Goal: Task Accomplishment & Management: Complete application form

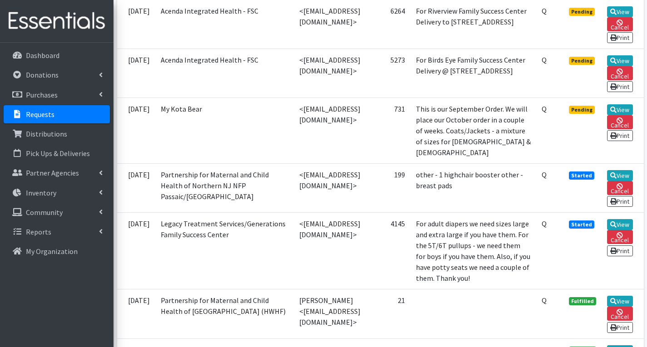
scroll to position [318, 0]
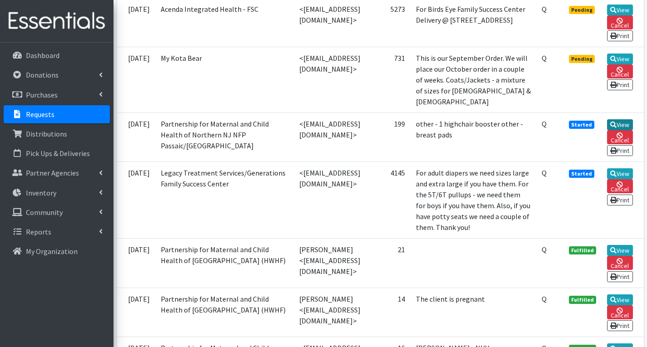
click at [629, 130] on link "View" at bounding box center [620, 124] width 26 height 11
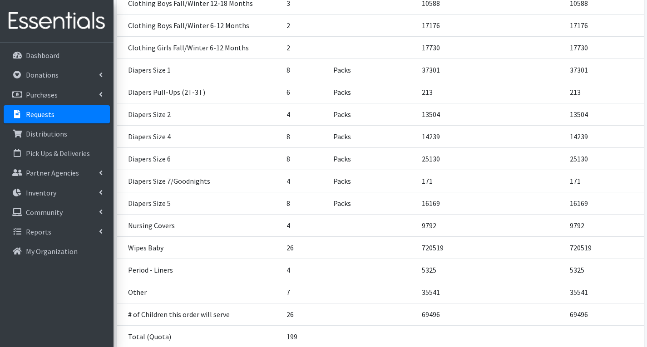
scroll to position [363, 0]
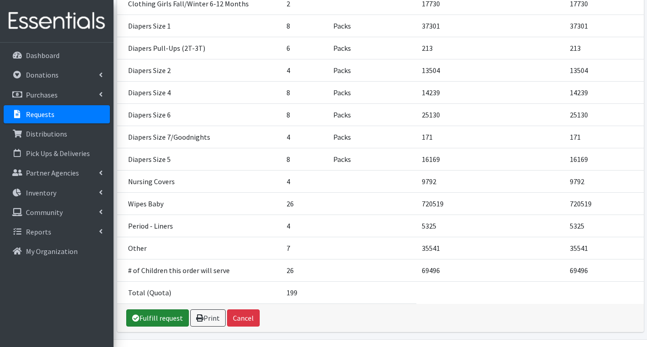
click at [159, 316] on link "Fulfill request" at bounding box center [157, 318] width 63 height 17
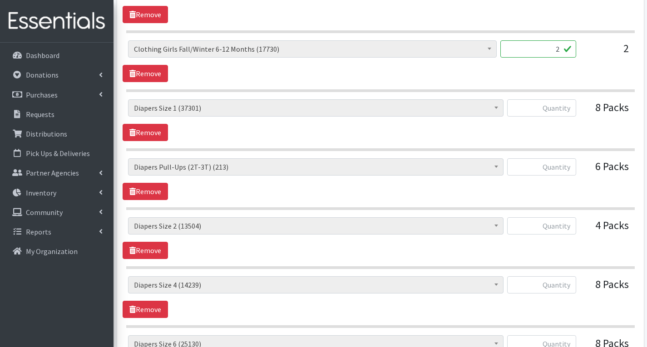
scroll to position [818, 0]
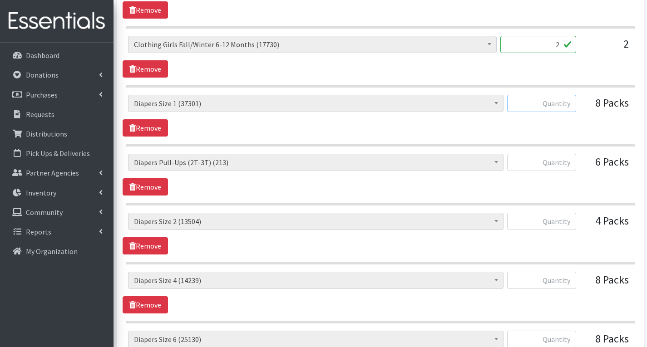
click at [565, 106] on input "text" at bounding box center [541, 103] width 69 height 17
type input "399"
click at [566, 161] on input "text" at bounding box center [541, 162] width 69 height 17
type input "115"
click at [560, 221] on input "text" at bounding box center [541, 221] width 69 height 17
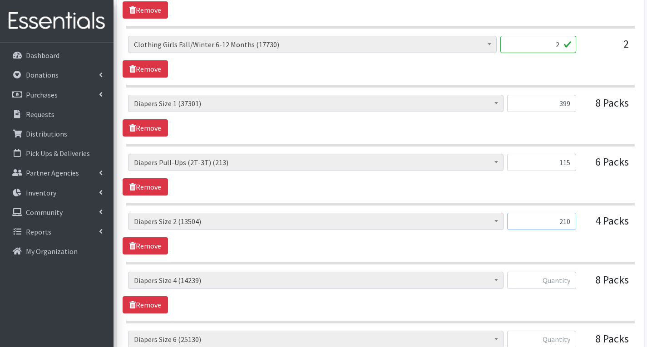
type input "210"
click at [564, 284] on input "text" at bounding box center [541, 280] width 69 height 17
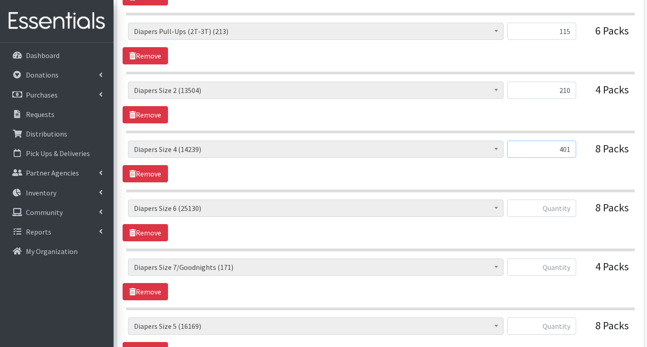
scroll to position [954, 0]
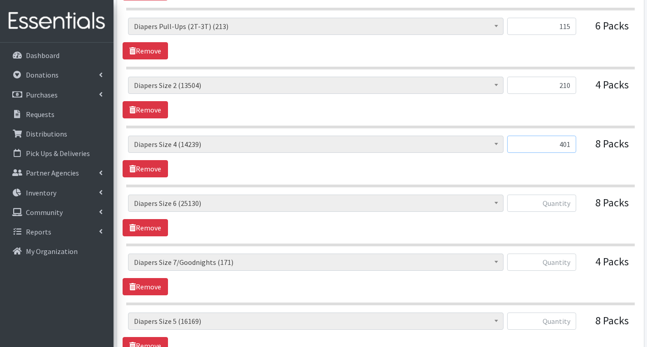
type input "401"
click at [564, 204] on input "text" at bounding box center [541, 203] width 69 height 17
type input "408"
click at [569, 267] on input "text" at bounding box center [541, 262] width 69 height 17
type input "88"
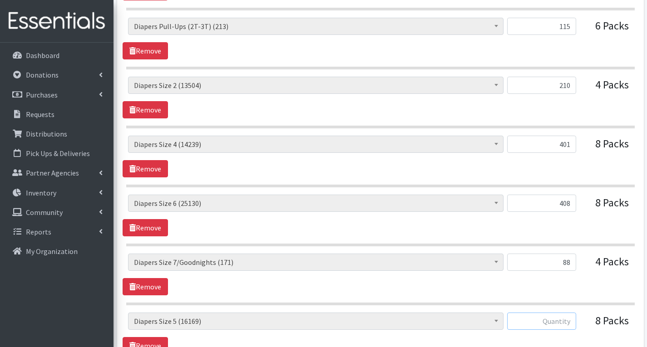
click at [552, 327] on input "text" at bounding box center [541, 321] width 69 height 17
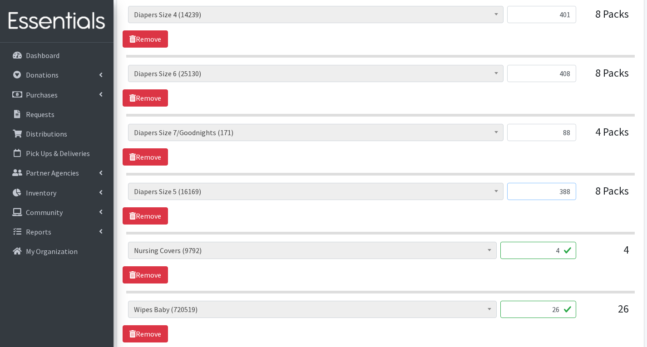
scroll to position [1136, 0]
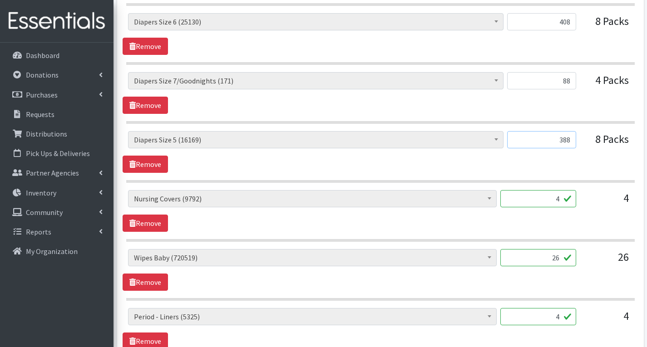
type input "388"
click at [560, 259] on input "26" at bounding box center [539, 257] width 76 height 17
type input "2"
type input "9"
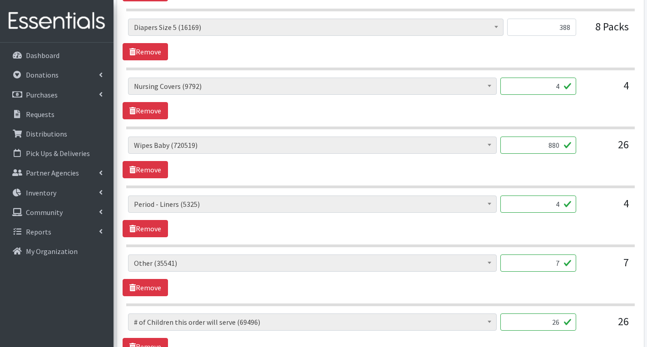
scroll to position [1272, 0]
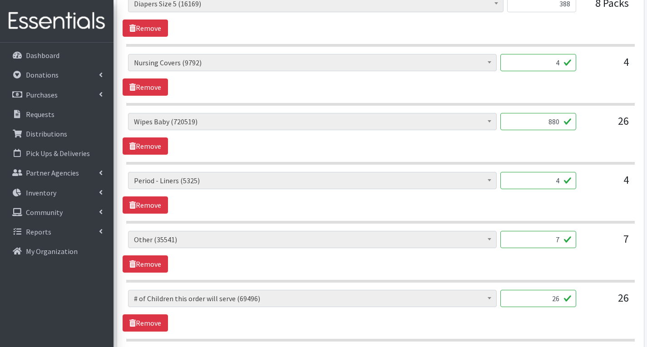
type input "880"
click at [561, 184] on input "4" at bounding box center [539, 180] width 76 height 17
type input "50"
click at [561, 242] on input "7" at bounding box center [539, 239] width 76 height 17
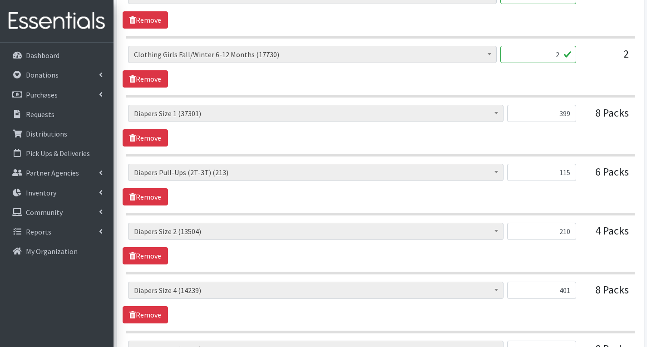
scroll to position [863, 0]
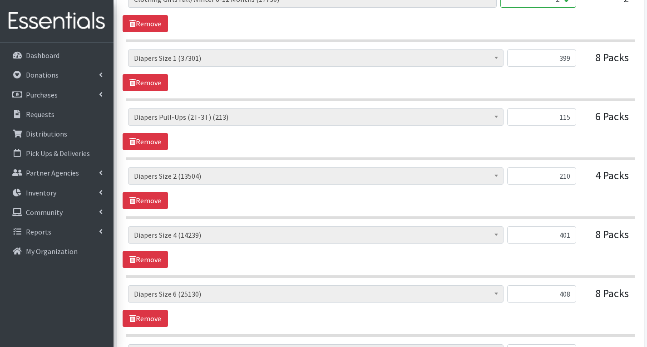
type input "50"
click at [571, 117] on input "115" at bounding box center [541, 117] width 69 height 17
type input "140"
click at [601, 146] on div "# of Children this order will serve (69496) # of Individuals Living in Househol…" at bounding box center [381, 130] width 516 height 42
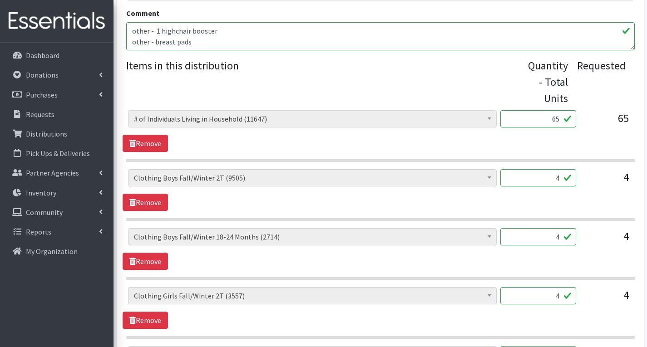
scroll to position [318, 0]
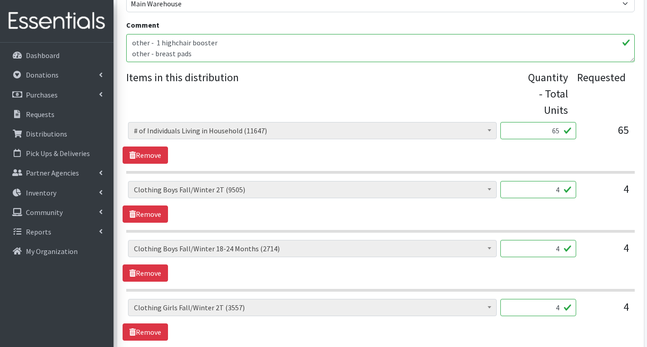
click at [559, 192] on input "4" at bounding box center [539, 189] width 76 height 17
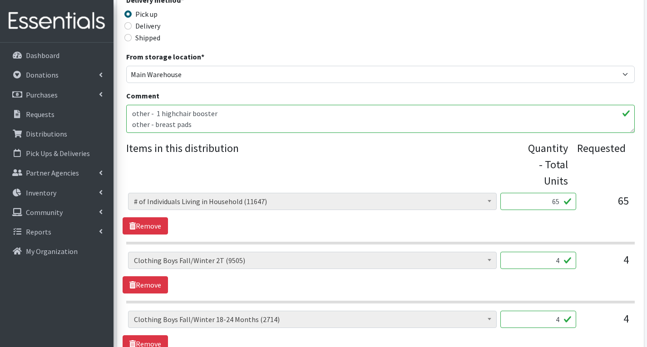
scroll to position [273, 0]
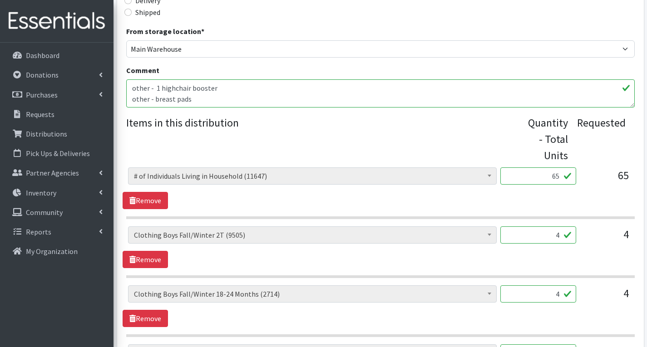
click at [562, 238] on input "4" at bounding box center [539, 235] width 76 height 17
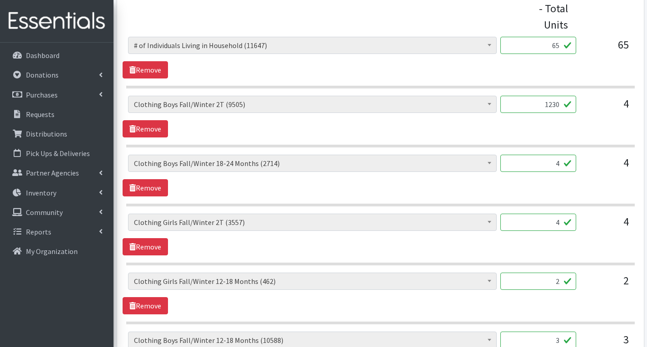
scroll to position [409, 0]
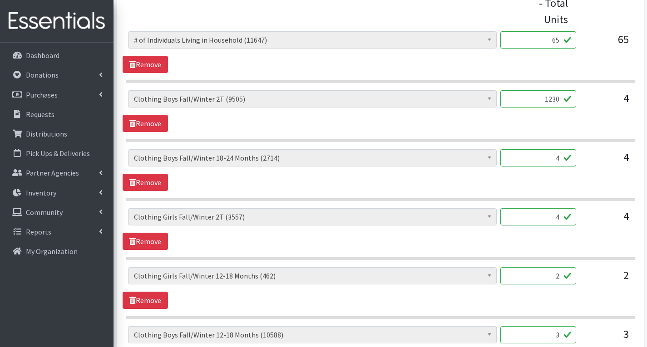
type input "1230"
click at [561, 160] on input "4" at bounding box center [539, 157] width 76 height 17
